Goal: Transaction & Acquisition: Purchase product/service

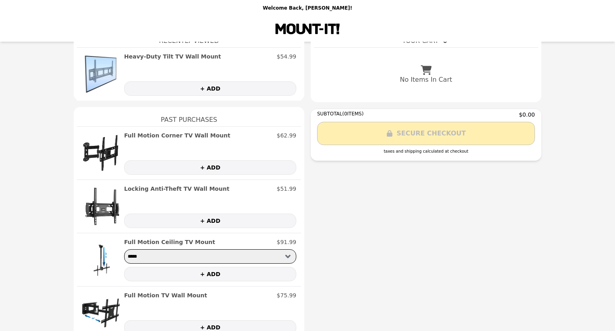
scroll to position [28, 0]
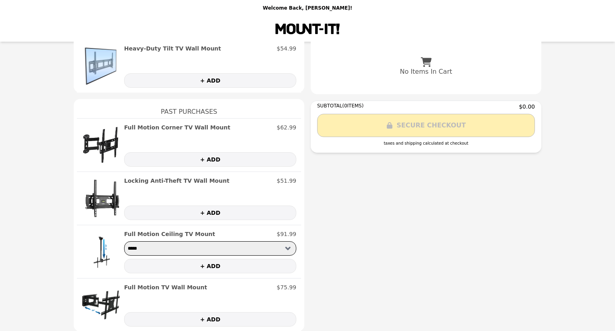
click at [170, 288] on h2 "Full Motion TV Wall Mount" at bounding box center [165, 287] width 83 height 8
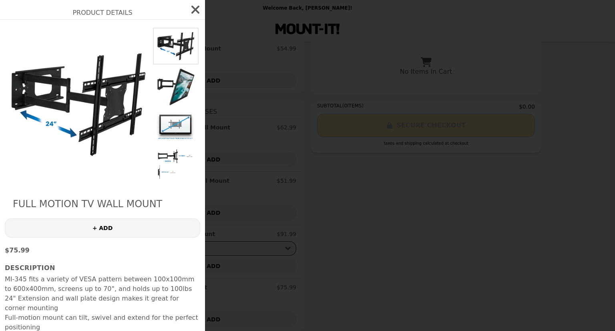
click at [259, 294] on div "Product Details Full Motion TV Wall Mount + ADD $75.99 Description MI-345 fits …" at bounding box center [307, 165] width 615 height 331
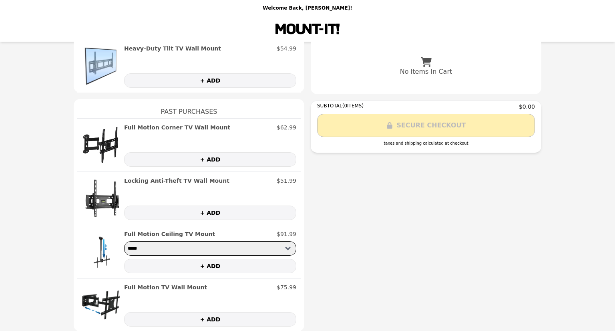
click at [105, 303] on img at bounding box center [101, 304] width 38 height 43
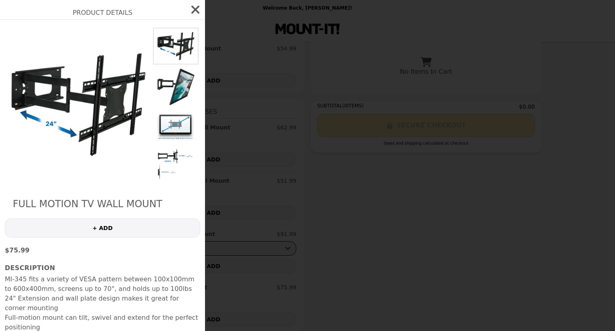
click at [235, 294] on div "Product Details Full Motion TV Wall Mount + ADD $75.99 Description MI-345 fits …" at bounding box center [307, 165] width 615 height 331
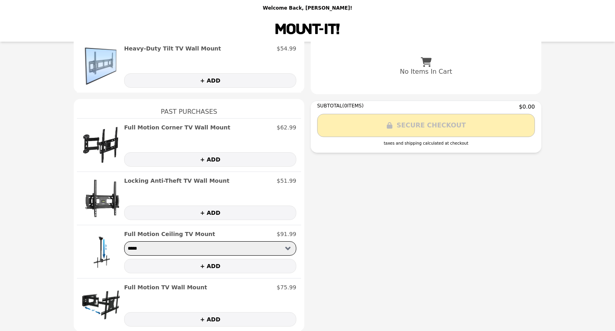
click at [169, 124] on h2 "Full Motion Corner TV Wall Mount" at bounding box center [177, 127] width 106 height 8
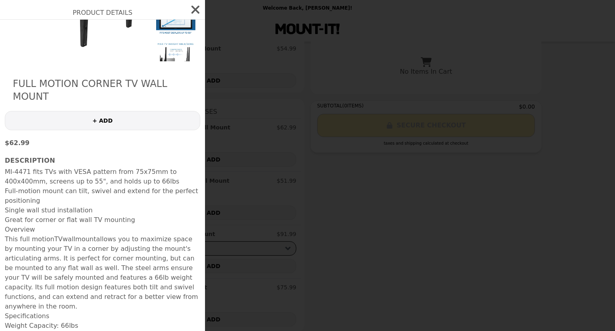
scroll to position [197, 0]
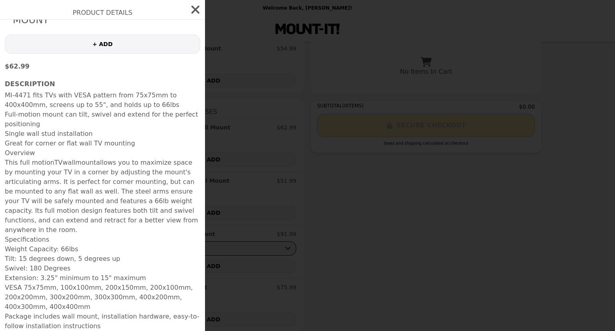
click at [246, 303] on div "Product Details Full Motion Corner TV Wall Mount + ADD $62.99 Description MI-44…" at bounding box center [307, 165] width 615 height 331
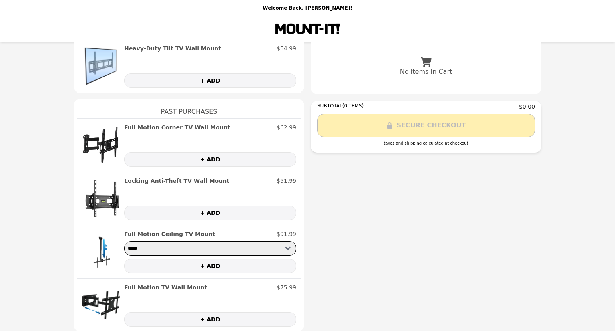
click at [157, 121] on div "Full Motion Corner TV Wall Mount $62.99 + ADD" at bounding box center [189, 144] width 224 height 53
click at [153, 127] on h2 "Full Motion Corner TV Wall Mount" at bounding box center [177, 127] width 106 height 8
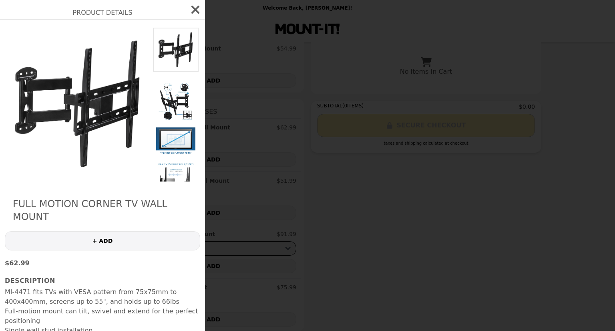
click at [252, 297] on div "Product Details Full Motion Corner TV Wall Mount + ADD $62.99 Description MI-44…" at bounding box center [307, 165] width 615 height 331
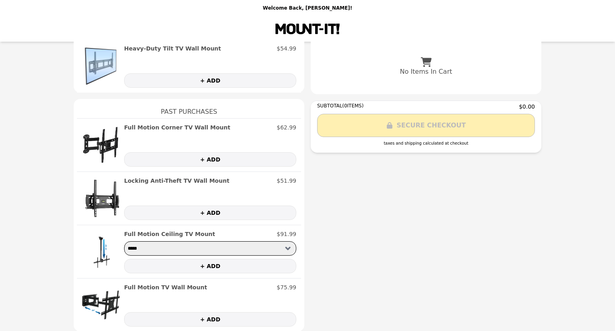
click at [167, 123] on h2 "Full Motion Corner TV Wall Mount" at bounding box center [177, 127] width 106 height 8
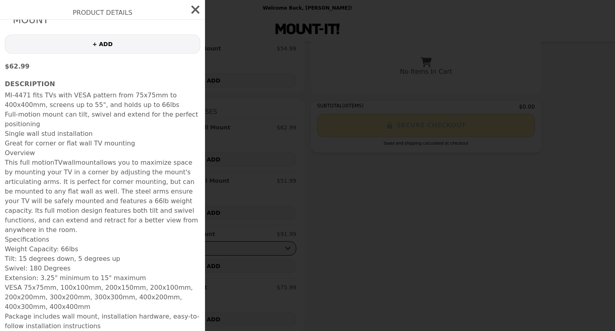
click at [218, 255] on div "Product Details Full Motion Corner TV Wall Mount + ADD $62.99 Description MI-44…" at bounding box center [307, 165] width 615 height 331
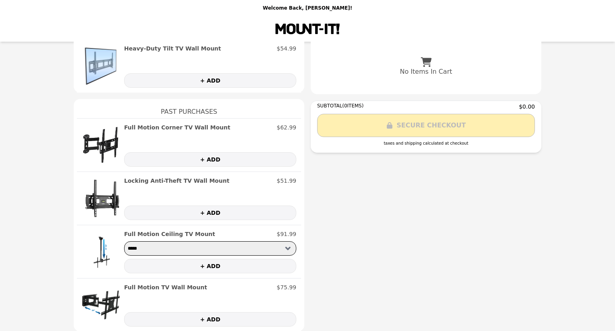
click at [91, 302] on img at bounding box center [101, 304] width 38 height 43
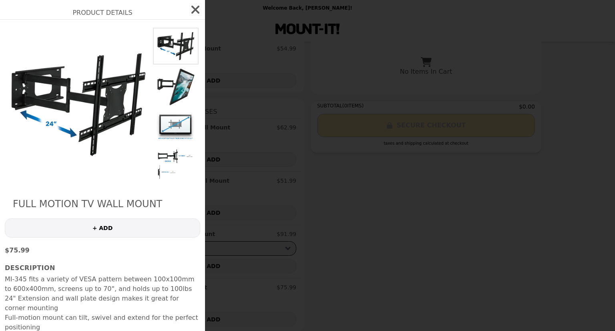
scroll to position [184, 0]
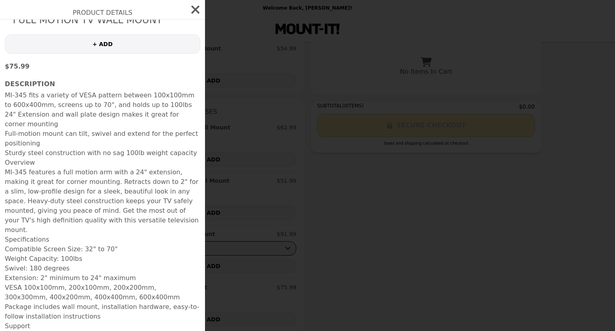
click at [243, 297] on div "Product Details Full Motion TV Wall Mount + ADD $75.99 Description MI-345 fits …" at bounding box center [307, 165] width 615 height 331
